Goal: Task Accomplishment & Management: Complete application form

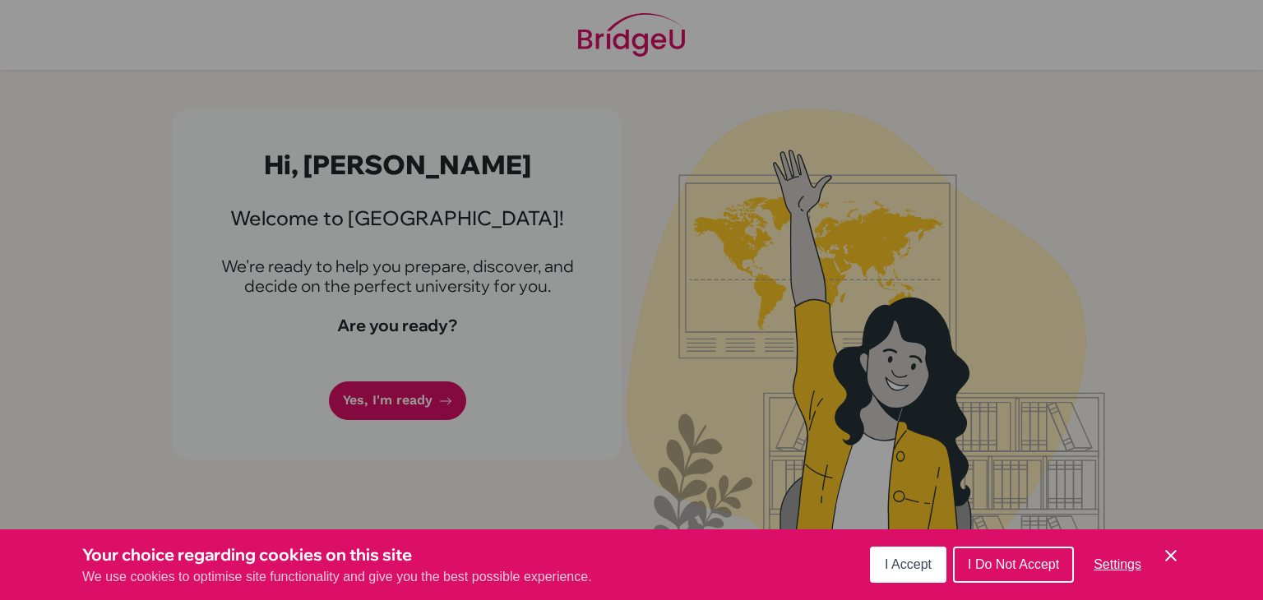
click at [934, 552] on button "I Accept" at bounding box center [908, 565] width 76 height 36
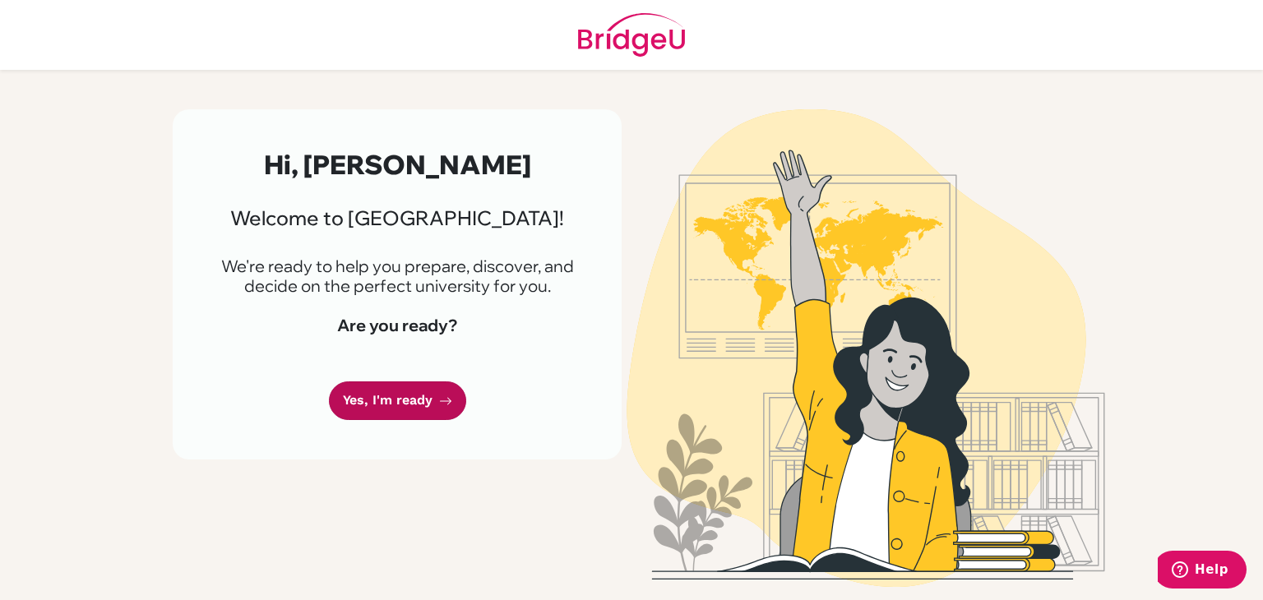
click at [422, 409] on link "Yes, I'm ready" at bounding box center [397, 400] width 137 height 39
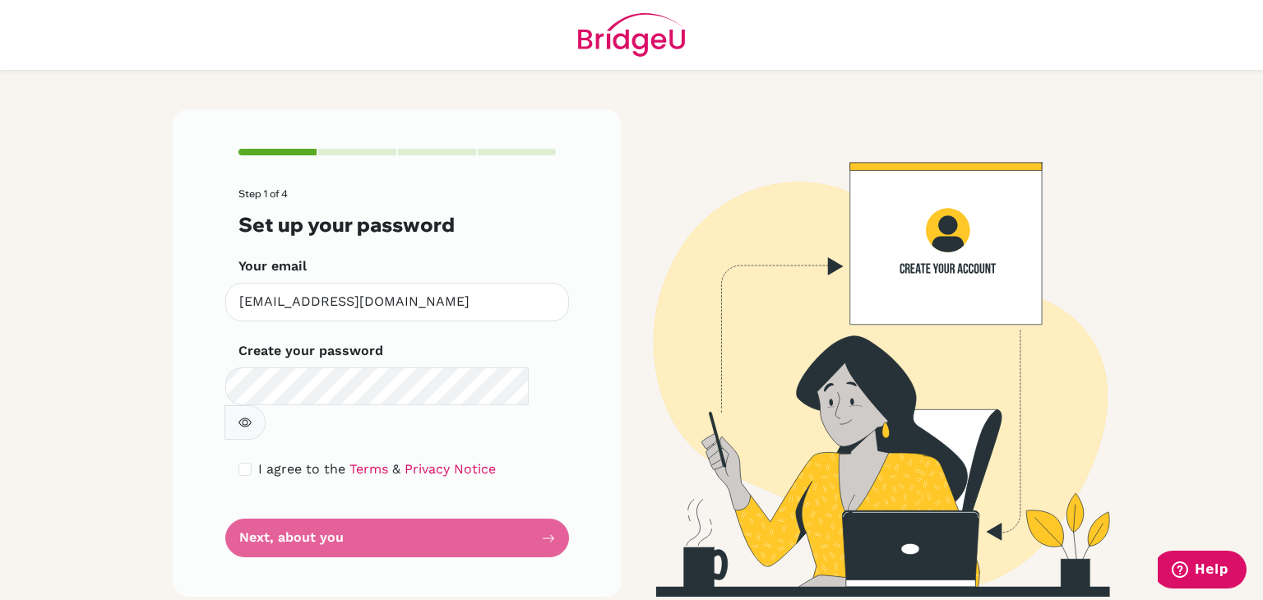
click at [430, 508] on form "Step 1 of 4 Set up your password Your email [EMAIL_ADDRESS][DOMAIN_NAME] Invali…" at bounding box center [396, 372] width 317 height 369
click at [381, 487] on form "Step 1 of 4 Set up your password Your email [EMAIL_ADDRESS][DOMAIN_NAME] Invali…" at bounding box center [396, 372] width 317 height 369
click at [373, 490] on form "Step 1 of 4 Set up your password Your email [EMAIL_ADDRESS][DOMAIN_NAME] Invali…" at bounding box center [396, 372] width 317 height 369
click at [265, 405] on button "button" at bounding box center [244, 422] width 41 height 35
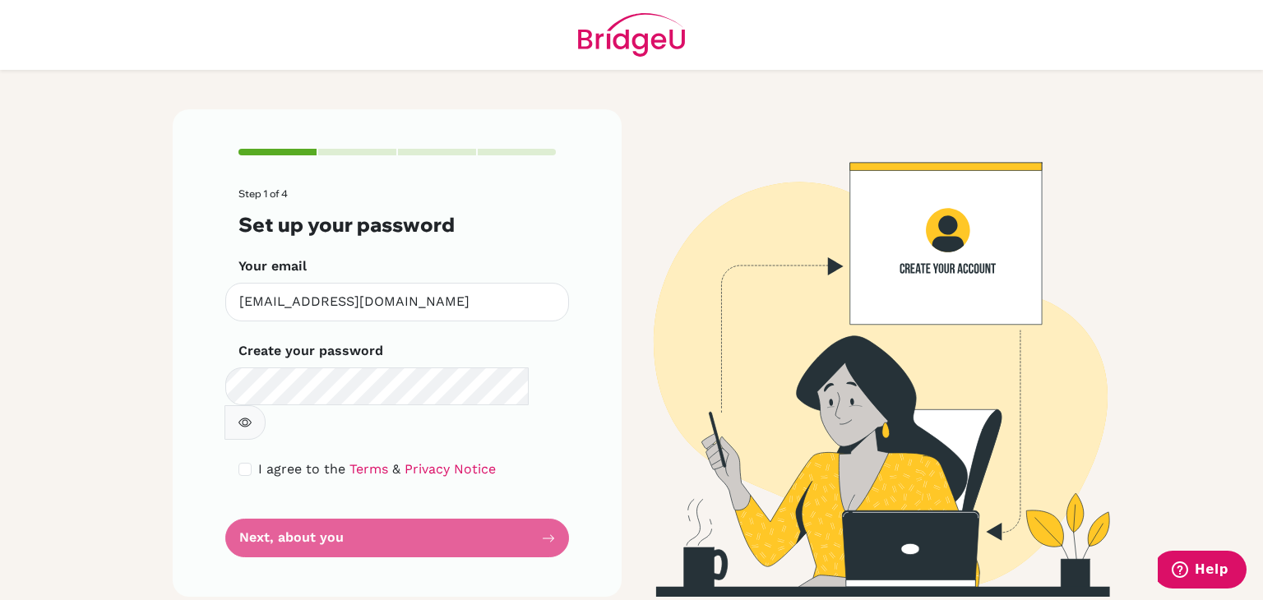
click at [549, 510] on form "Step 1 of 4 Set up your password Your email [EMAIL_ADDRESS][DOMAIN_NAME] Invali…" at bounding box center [396, 372] width 317 height 369
click at [329, 498] on form "Step 1 of 4 Set up your password Your email [EMAIL_ADDRESS][DOMAIN_NAME] Invali…" at bounding box center [396, 372] width 317 height 369
click at [321, 494] on form "Step 1 of 4 Set up your password Your email [EMAIL_ADDRESS][DOMAIN_NAME] Invali…" at bounding box center [396, 372] width 317 height 369
click at [247, 463] on input "checkbox" at bounding box center [244, 469] width 13 height 13
checkbox input "true"
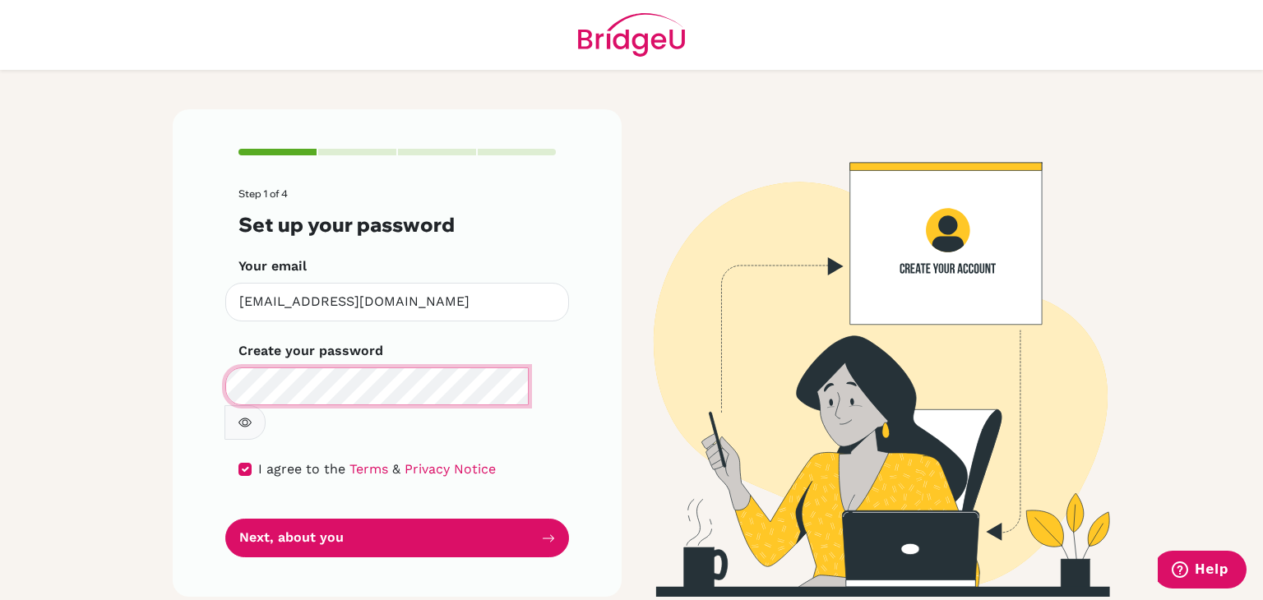
click at [225, 519] on button "Next, about you" at bounding box center [397, 538] width 344 height 39
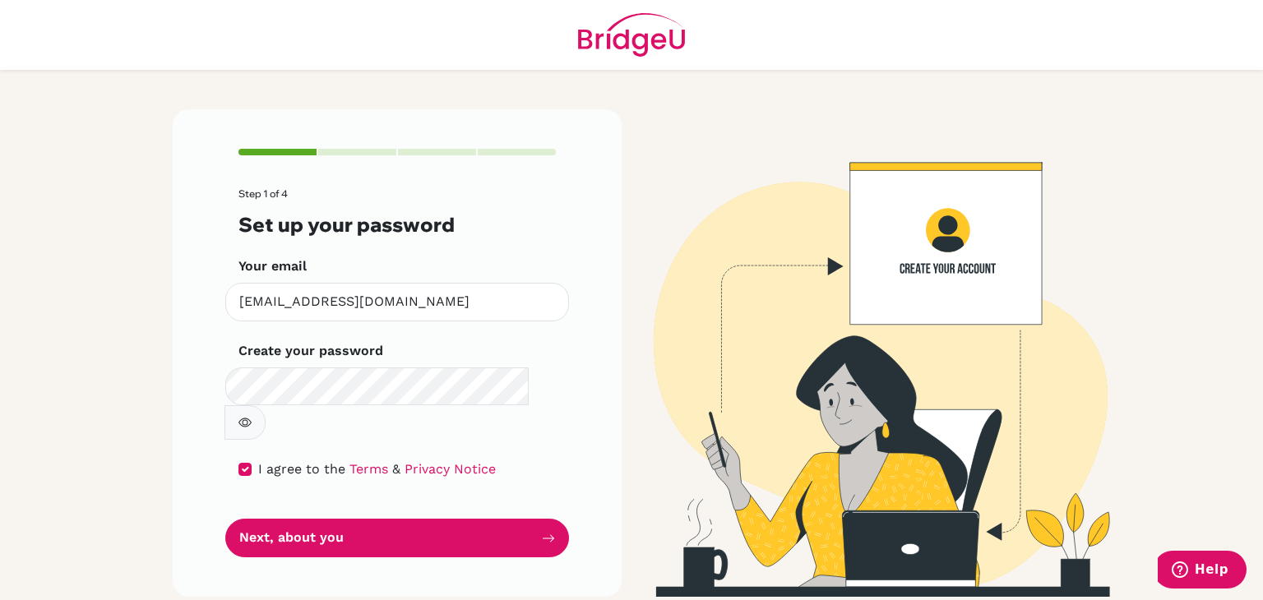
click at [265, 405] on button "button" at bounding box center [244, 422] width 41 height 35
